Goal: Find specific page/section: Find specific page/section

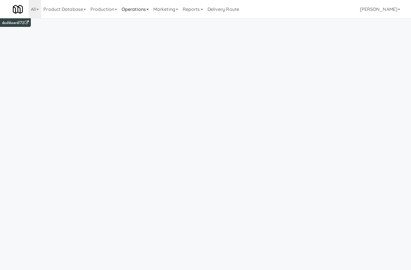
drag, startPoint x: 132, startPoint y: 6, endPoint x: 134, endPoint y: 12, distance: 6.9
click at [133, 7] on link "Operations" at bounding box center [135, 9] width 32 height 18
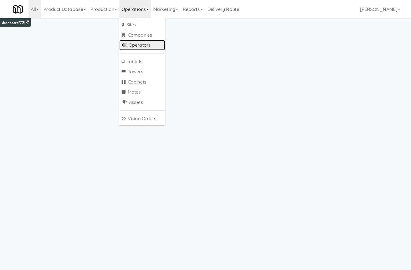
click at [153, 44] on link "Operators" at bounding box center [142, 45] width 46 height 10
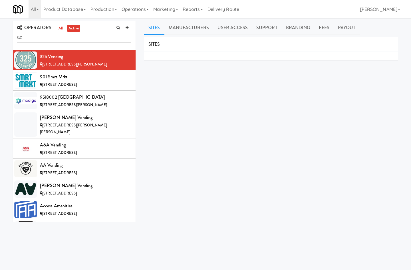
type input "a"
type input "pack 3"
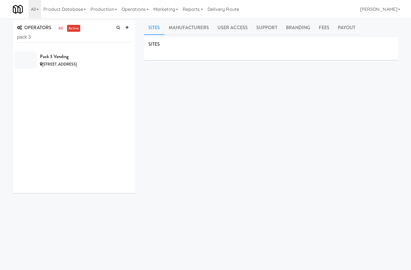
click at [54, 55] on div "Pack 3 Vending" at bounding box center [85, 56] width 91 height 9
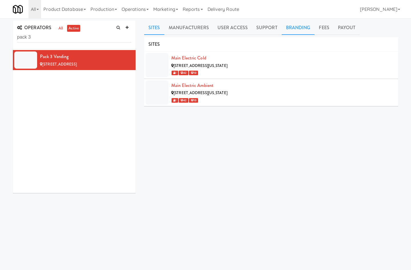
click at [310, 25] on link "Branding" at bounding box center [298, 28] width 33 height 14
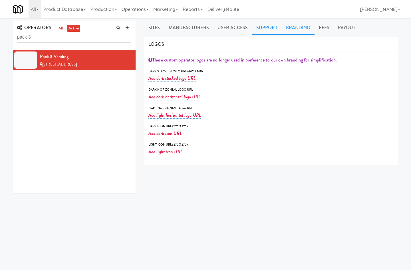
click at [265, 34] on link "Support" at bounding box center [267, 28] width 30 height 14
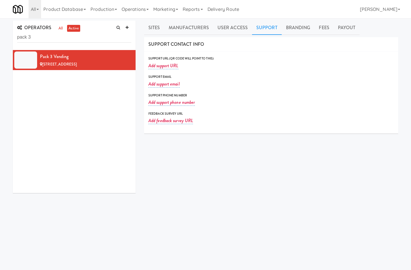
click at [67, 268] on body "Okay Okay Select date: previous 2025-Sep next Su Mo Tu We Th Fr Sa 31 1 2 3 4 5…" at bounding box center [205, 153] width 411 height 270
